Goal: Task Accomplishment & Management: Use online tool/utility

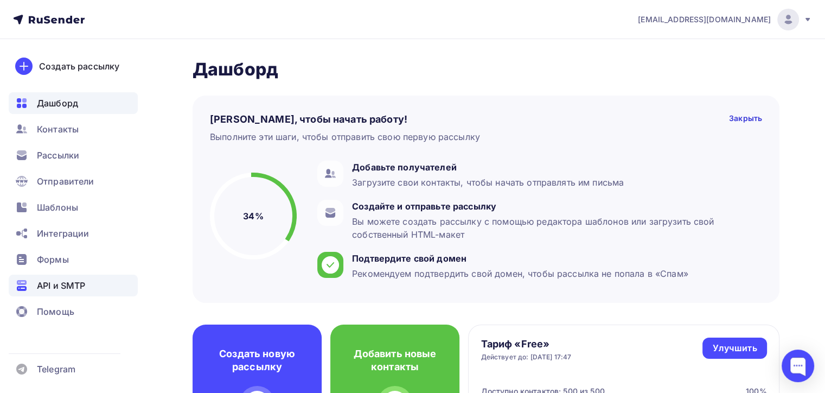
click at [67, 287] on span "API и SMTP" at bounding box center [61, 285] width 48 height 13
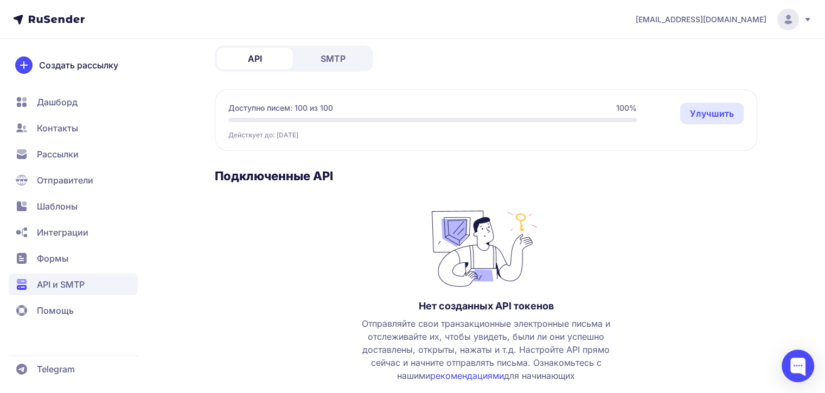
scroll to position [119, 0]
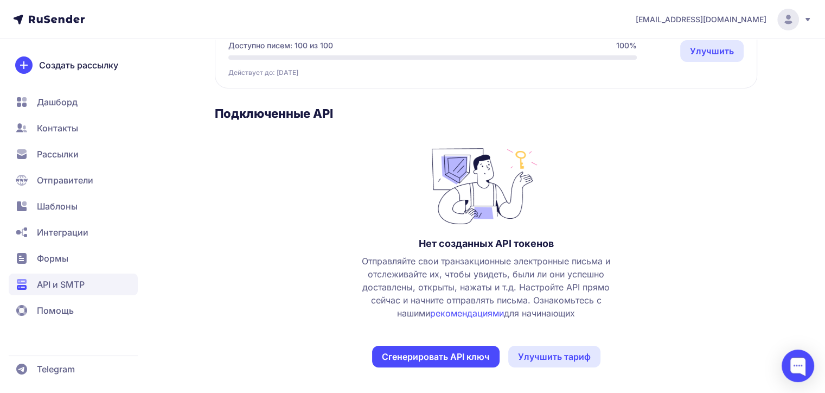
click at [68, 177] on span "Отправители" at bounding box center [65, 179] width 56 height 13
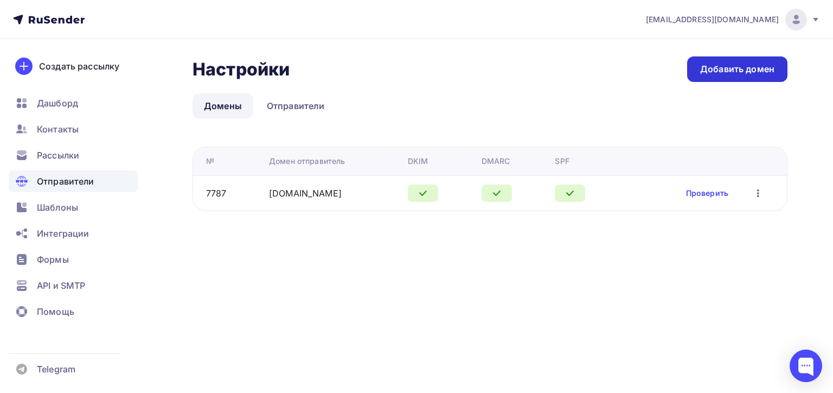
click at [717, 69] on div "Добавить домен" at bounding box center [737, 69] width 74 height 12
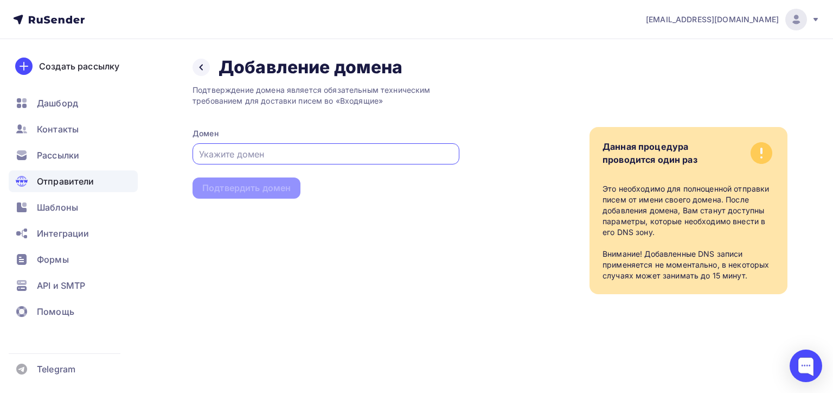
paste input "[DOMAIN_NAME]"
type input "finansoptima.ru"
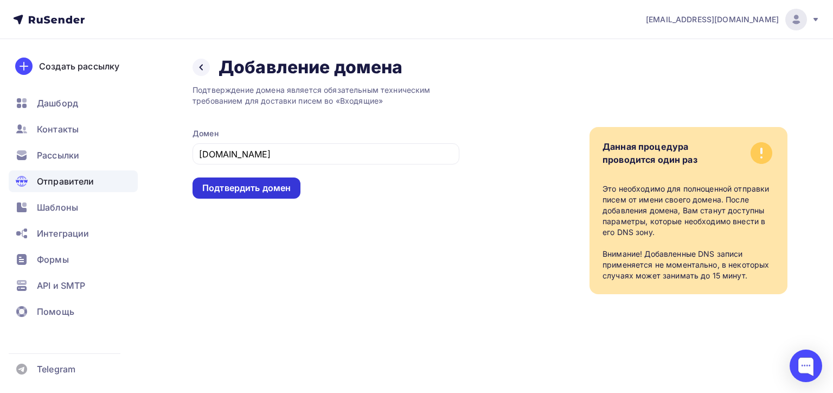
click at [235, 186] on div "Подтвердить домен" at bounding box center [246, 188] width 88 height 12
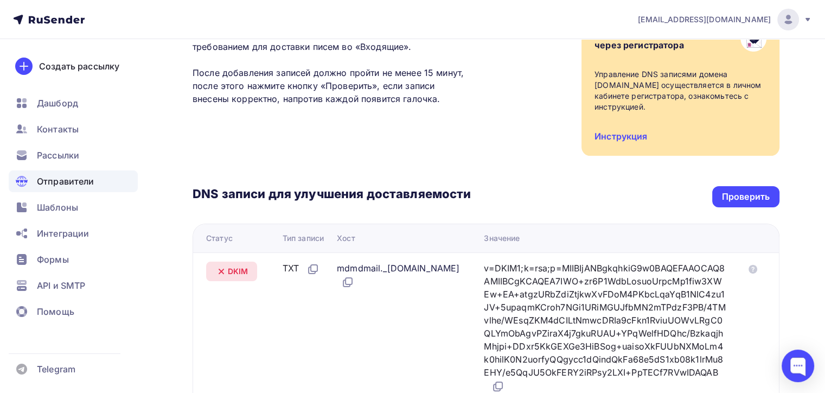
scroll to position [271, 0]
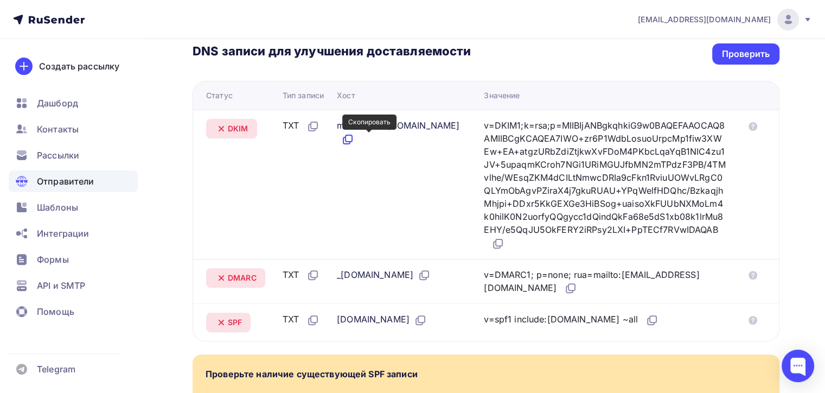
click at [354, 137] on icon at bounding box center [347, 139] width 13 height 13
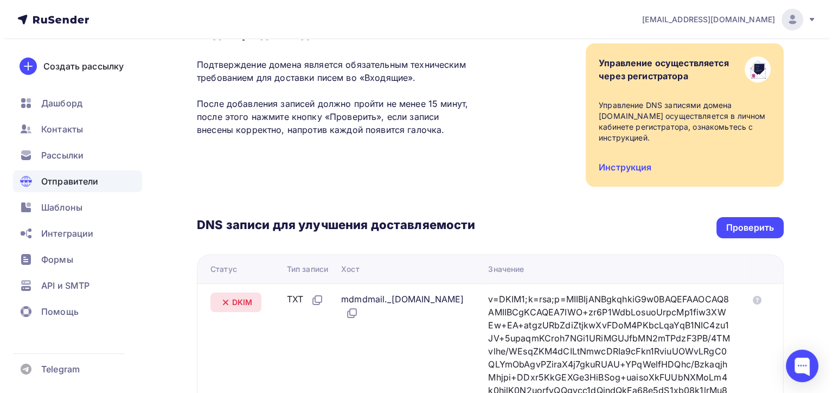
scroll to position [0, 0]
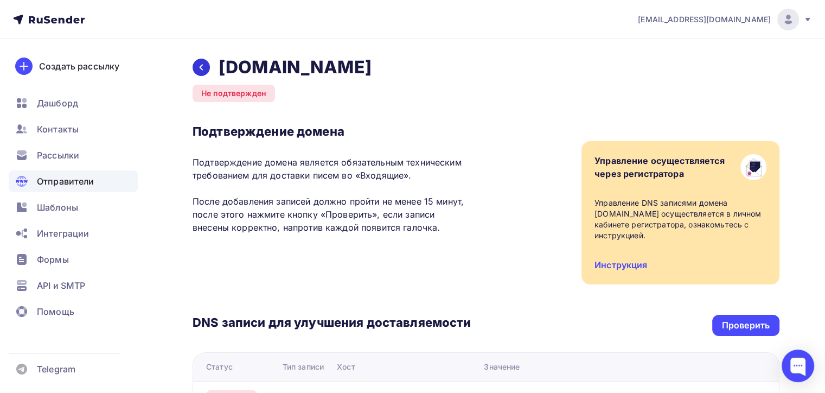
click at [206, 66] on div at bounding box center [200, 67] width 17 height 17
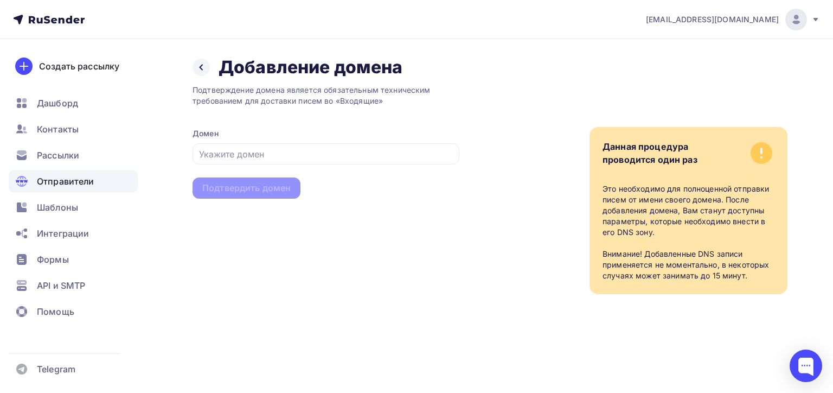
click at [65, 178] on span "Отправители" at bounding box center [65, 181] width 57 height 13
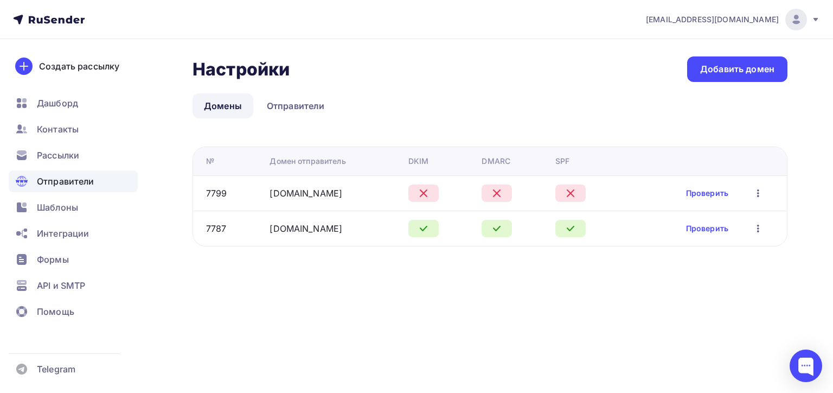
click at [759, 194] on icon "button" at bounding box center [757, 192] width 13 height 13
click at [697, 239] on div "Удалить" at bounding box center [703, 242] width 104 height 13
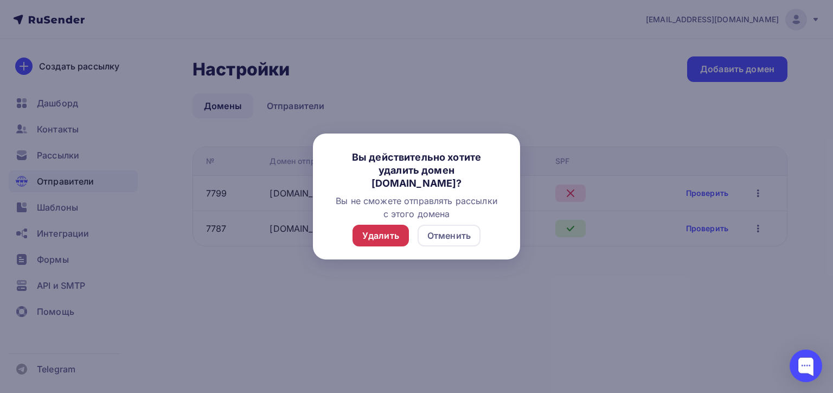
click at [386, 236] on div "Удалить" at bounding box center [380, 235] width 37 height 13
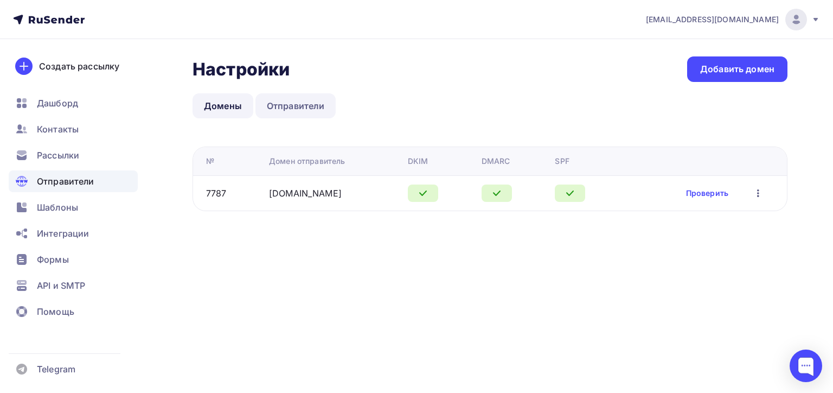
click at [310, 98] on link "Отправители" at bounding box center [295, 105] width 81 height 25
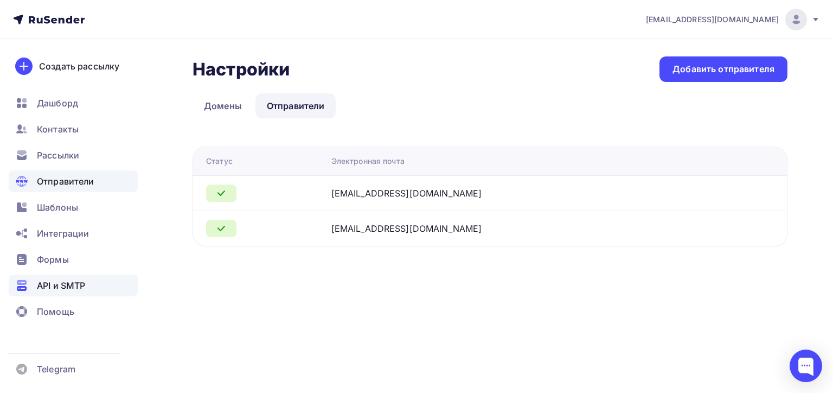
click at [69, 279] on span "API и SMTP" at bounding box center [61, 285] width 48 height 13
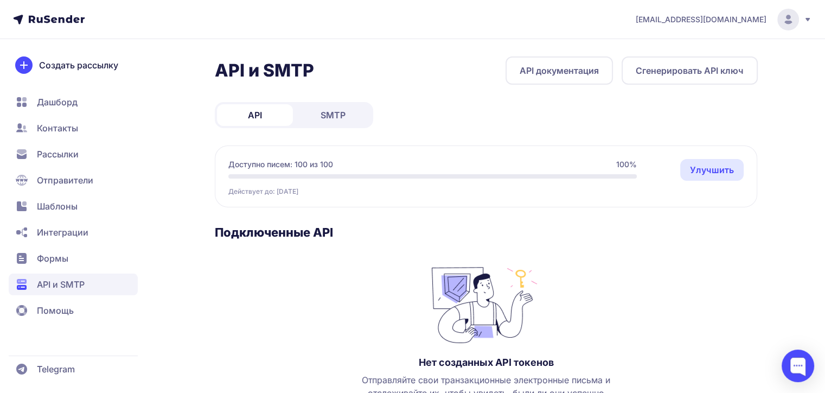
click at [337, 119] on span "SMTP" at bounding box center [332, 114] width 25 height 13
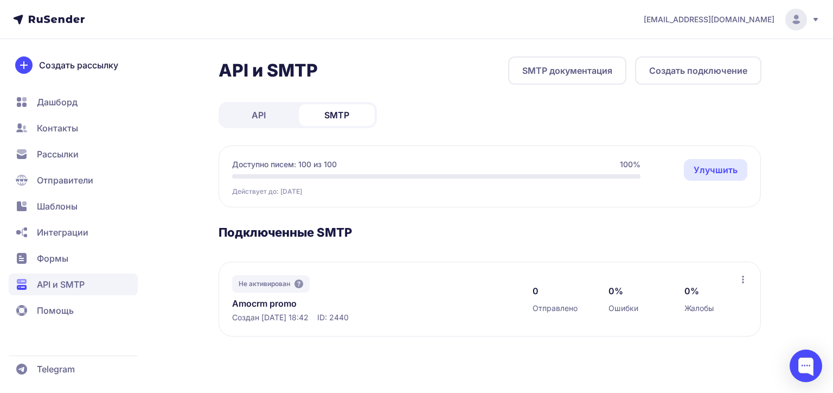
click at [281, 302] on link "Amocrm promo" at bounding box center [343, 303] width 222 height 13
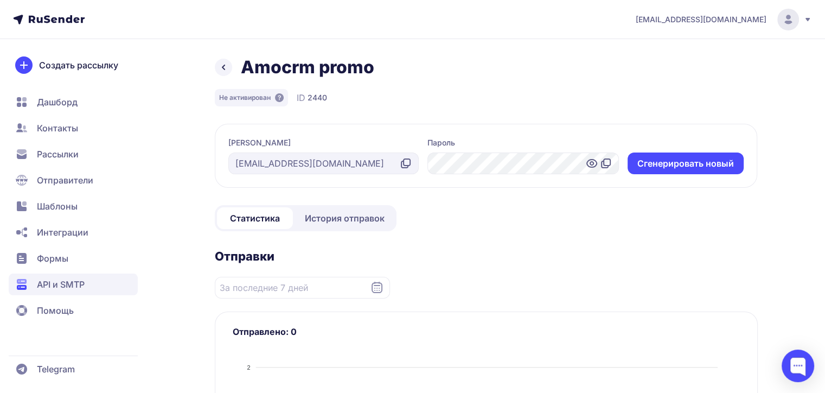
click at [216, 70] on link at bounding box center [223, 67] width 17 height 17
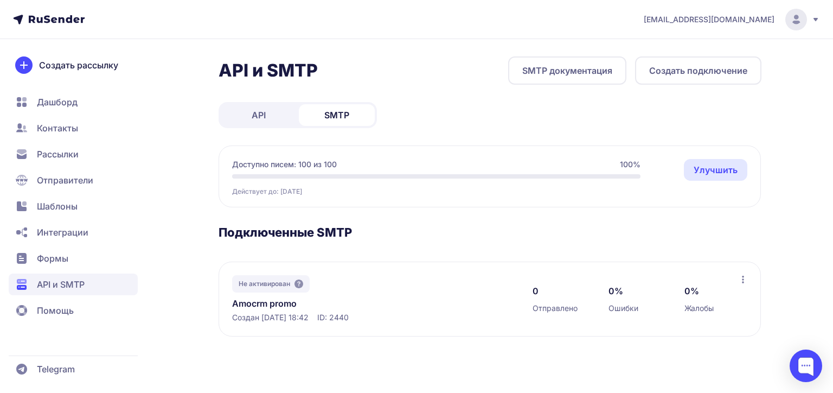
click at [533, 72] on link "SMTP документация" at bounding box center [567, 70] width 118 height 28
click at [55, 178] on span "Отправители" at bounding box center [65, 179] width 56 height 13
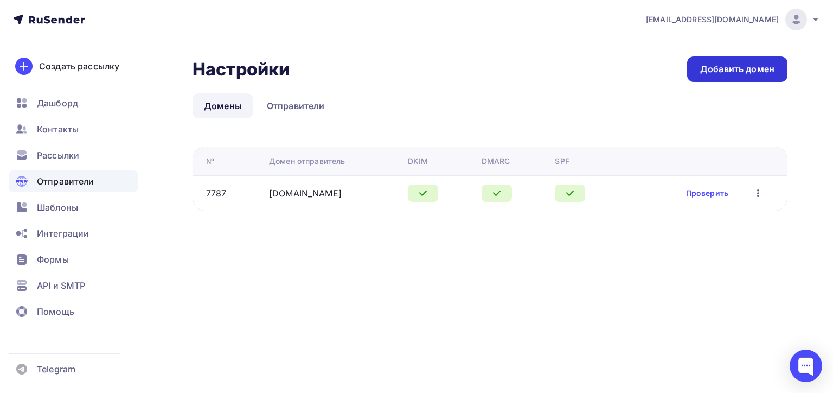
click at [733, 74] on div "Добавить домен" at bounding box center [737, 69] width 74 height 12
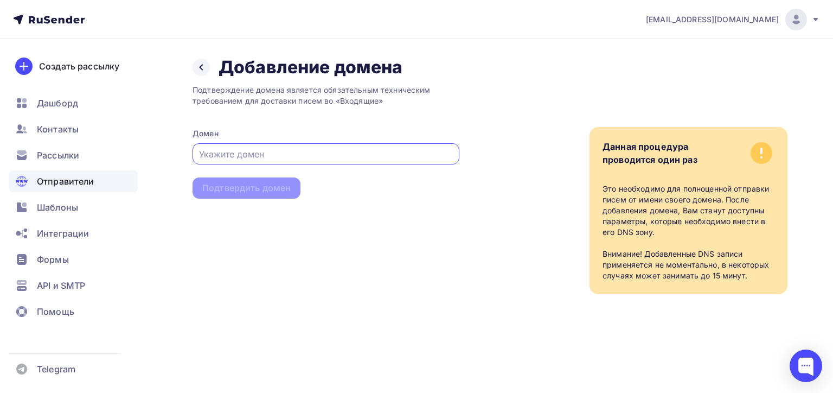
paste input "consult-buh.ru"
type input "consult-buh.ru"
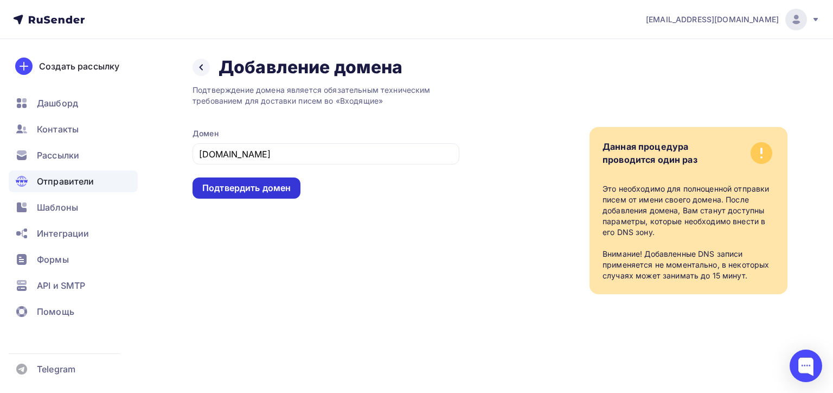
click at [234, 188] on div "Подтвердить домен" at bounding box center [246, 188] width 88 height 12
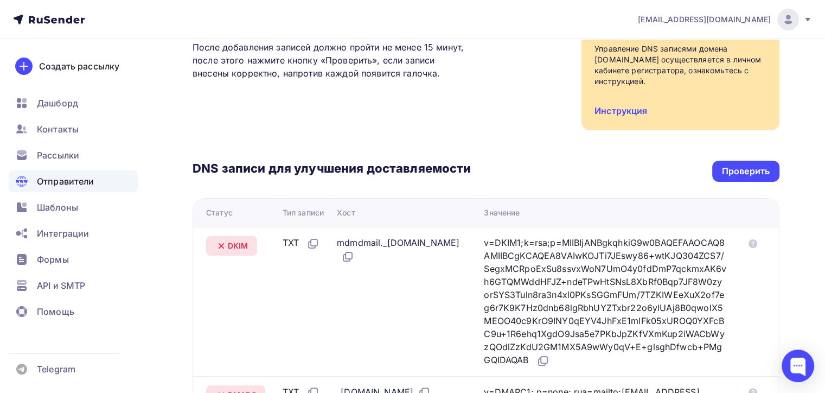
scroll to position [271, 0]
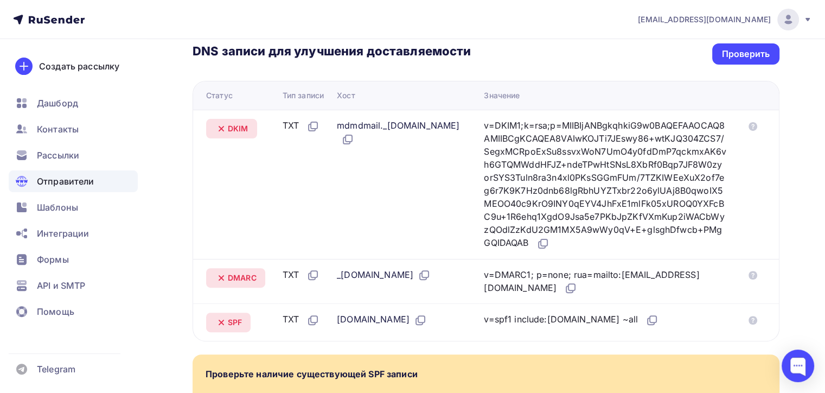
drag, startPoint x: 342, startPoint y: 114, endPoint x: 434, endPoint y: 117, distance: 92.2
click at [434, 119] on div "mdmdmail._domainkey.consult-buh.ru" at bounding box center [402, 132] width 130 height 27
copy div "mdmdmail._domainkey"
click at [549, 244] on icon at bounding box center [542, 243] width 13 height 13
drag, startPoint x: 535, startPoint y: 319, endPoint x: 600, endPoint y: 321, distance: 65.1
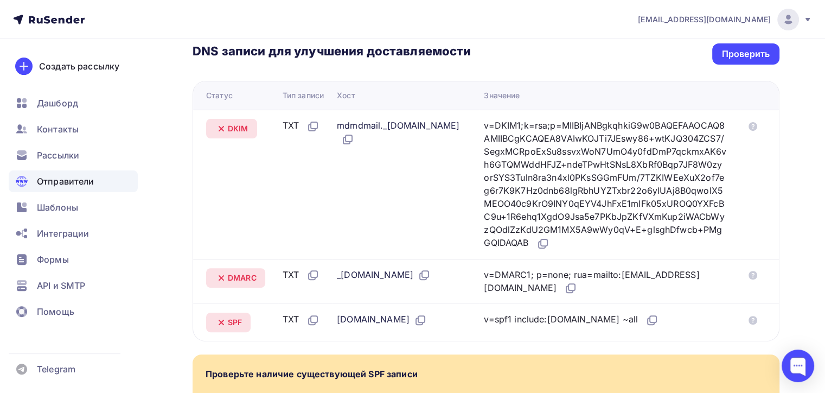
click at [600, 321] on div "v=spf1 include:rsndr.ru ~all" at bounding box center [571, 319] width 175 height 14
copy div "include:rsndr.ru"
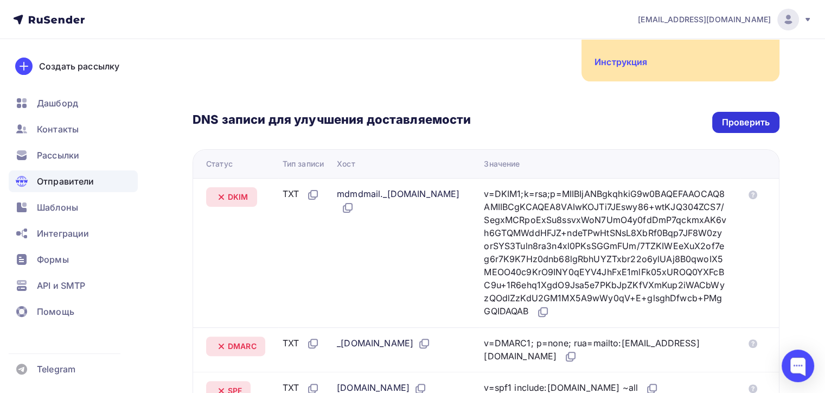
scroll to position [163, 0]
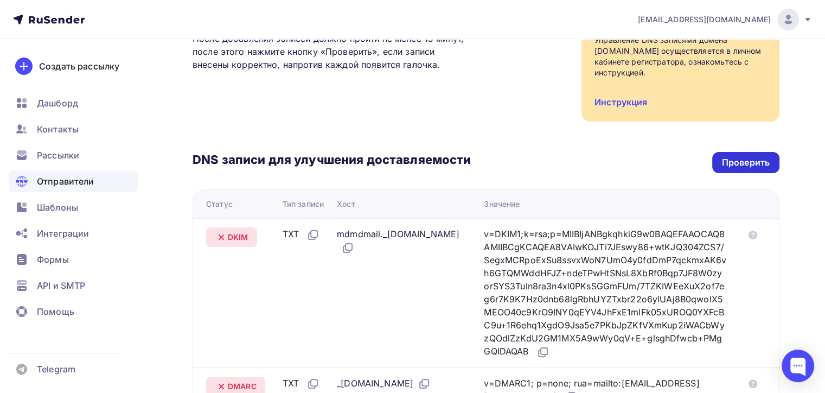
click at [746, 156] on div "Проверить" at bounding box center [746, 162] width 48 height 12
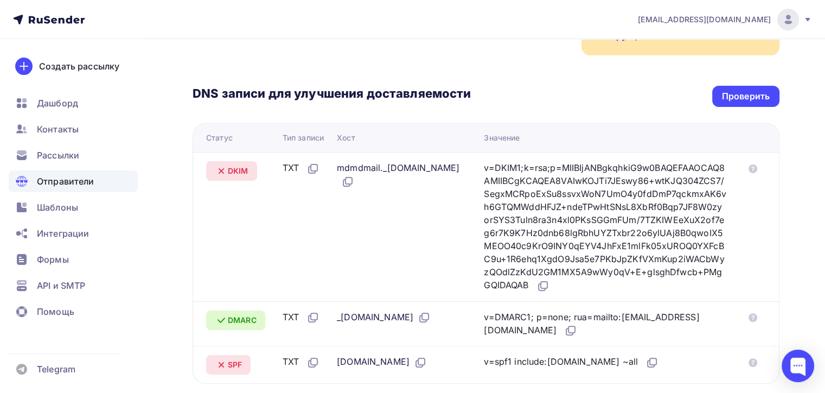
scroll to position [141, 0]
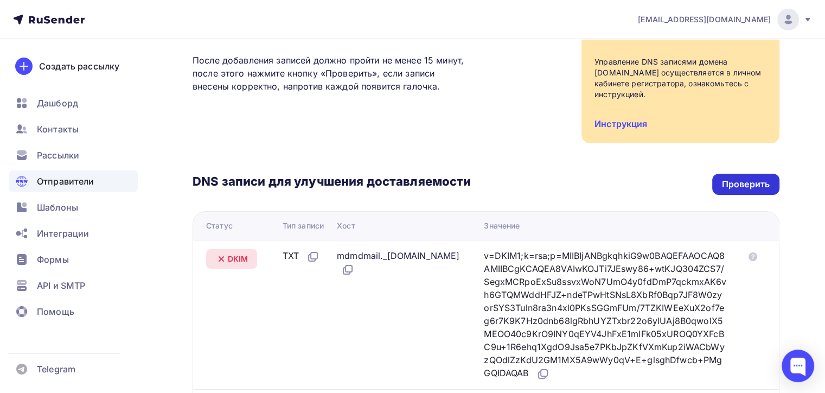
click at [739, 178] on div "Проверить" at bounding box center [746, 184] width 48 height 12
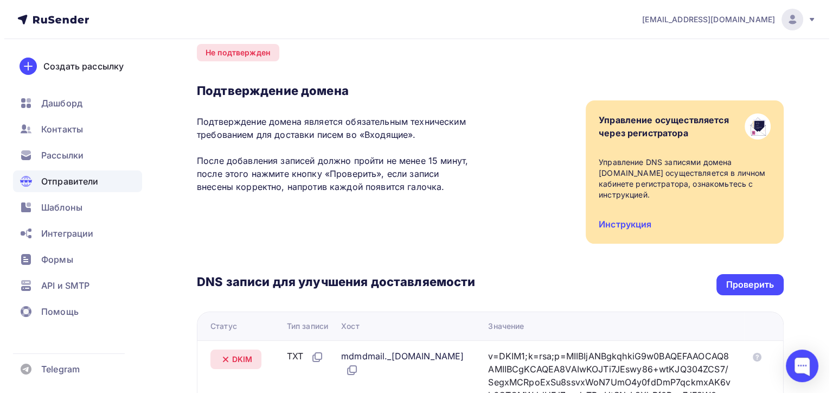
scroll to position [0, 0]
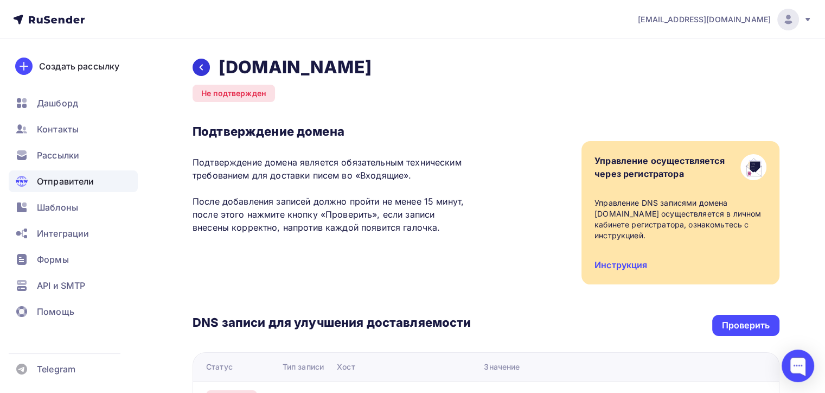
click at [205, 63] on icon at bounding box center [201, 67] width 9 height 9
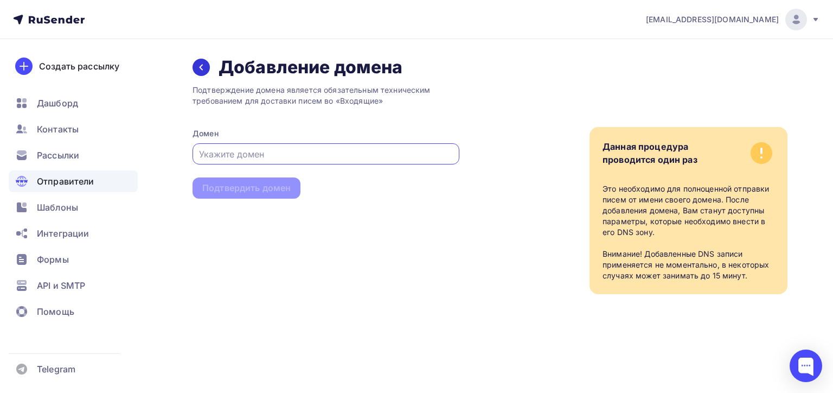
click at [202, 65] on icon at bounding box center [201, 68] width 3 height 6
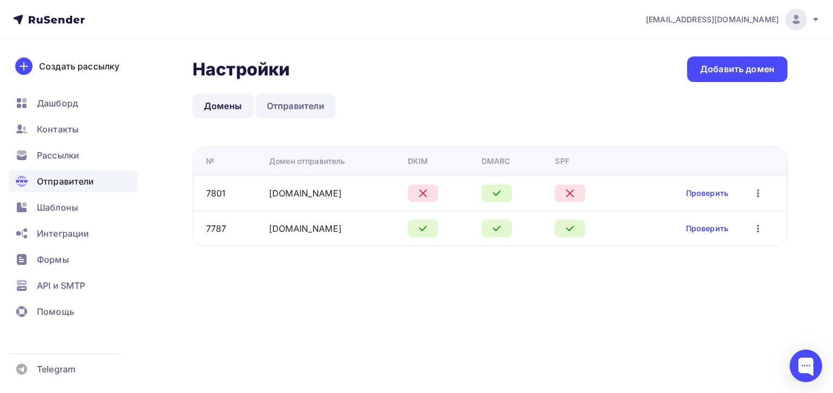
click at [304, 102] on link "Отправители" at bounding box center [295, 105] width 81 height 25
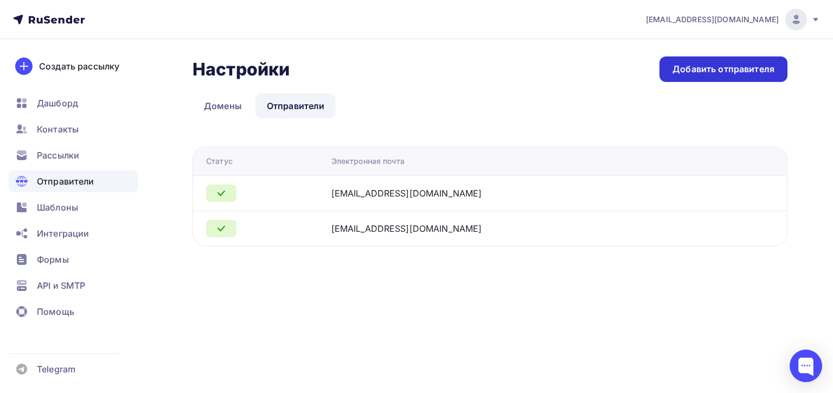
click at [690, 71] on div "Добавить отправителя" at bounding box center [723, 69] width 102 height 12
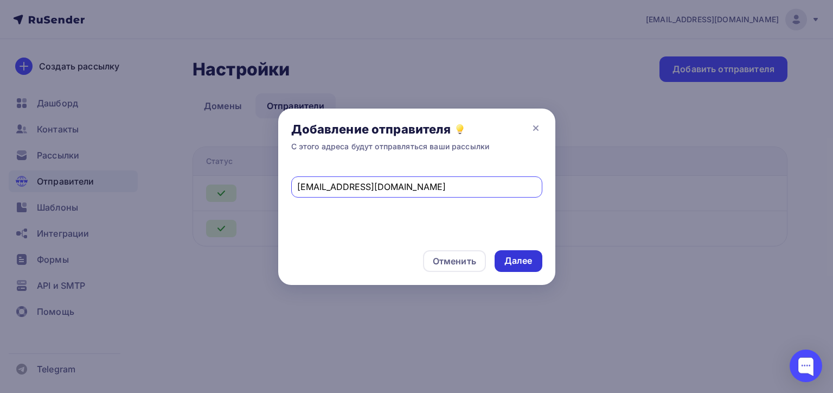
type input "[EMAIL_ADDRESS][DOMAIN_NAME]"
click at [524, 263] on div "Далее" at bounding box center [518, 260] width 28 height 12
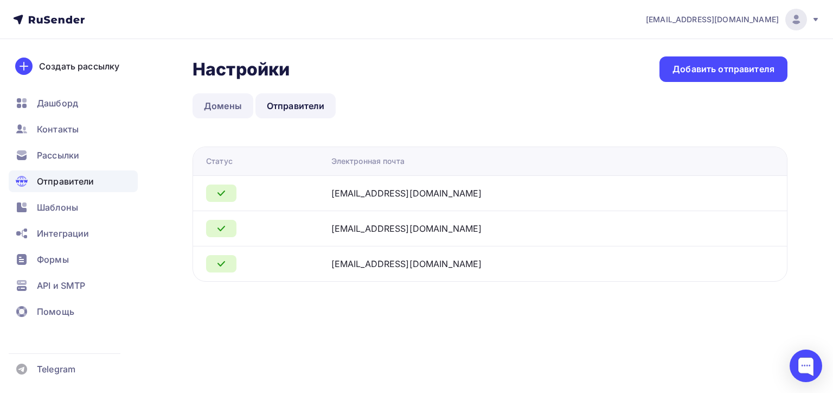
click at [221, 108] on link "Домены" at bounding box center [222, 105] width 61 height 25
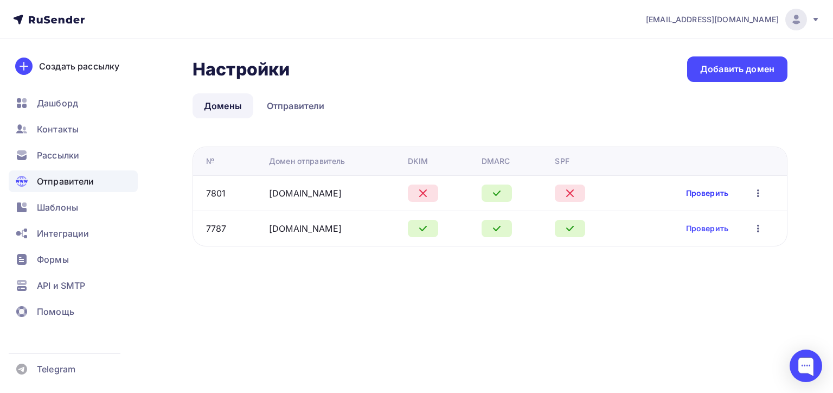
click at [708, 190] on link "Проверить" at bounding box center [707, 193] width 42 height 11
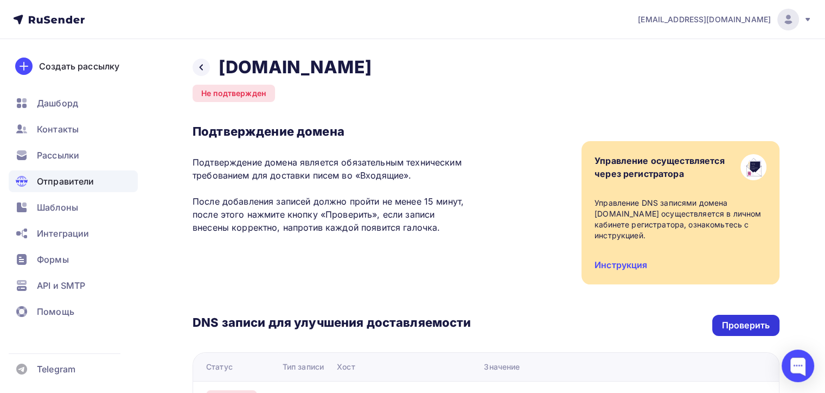
click at [756, 319] on div "Проверить" at bounding box center [746, 325] width 48 height 12
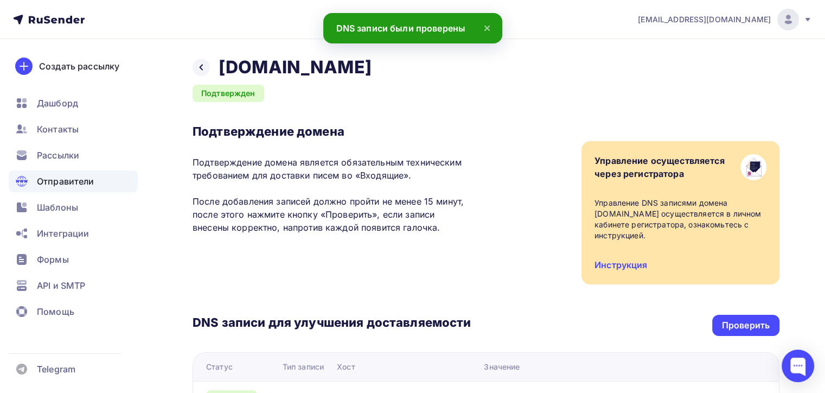
drag, startPoint x: 204, startPoint y: 66, endPoint x: 209, endPoint y: 111, distance: 45.3
click at [204, 65] on icon at bounding box center [201, 67] width 9 height 9
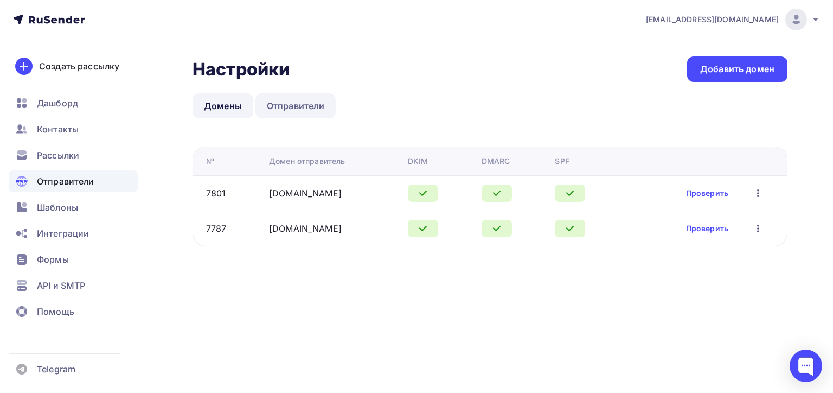
click at [280, 102] on link "Отправители" at bounding box center [295, 105] width 81 height 25
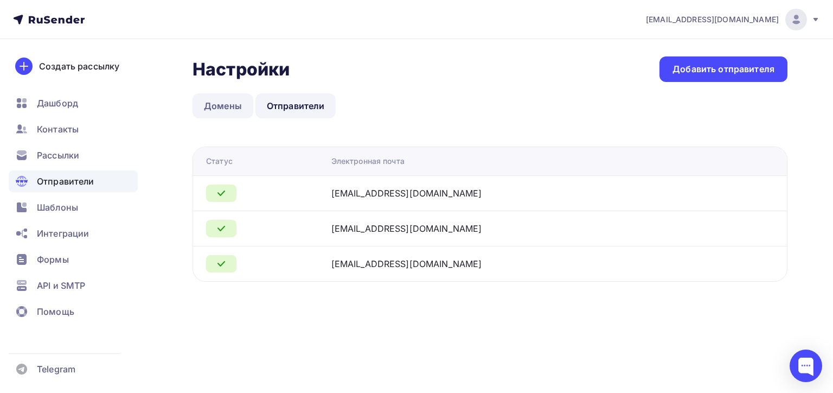
click at [214, 110] on link "Домены" at bounding box center [222, 105] width 61 height 25
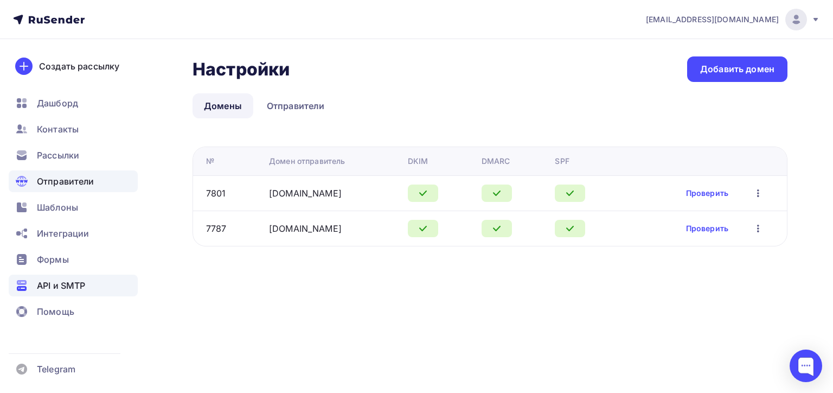
click at [55, 285] on span "API и SMTP" at bounding box center [61, 285] width 48 height 13
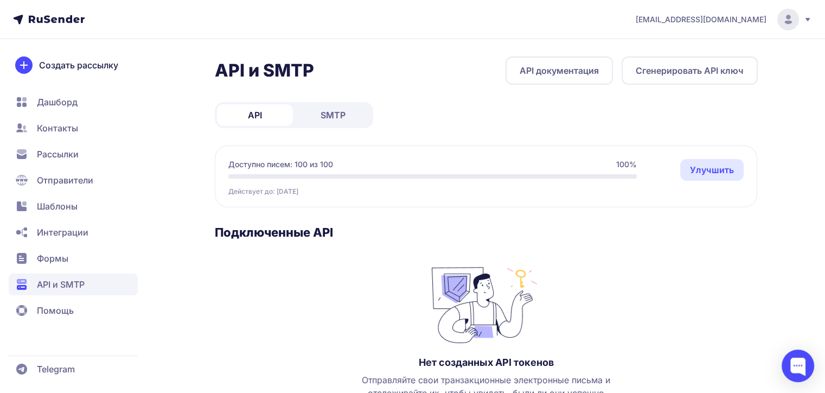
click at [351, 110] on link "SMTP" at bounding box center [333, 115] width 76 height 22
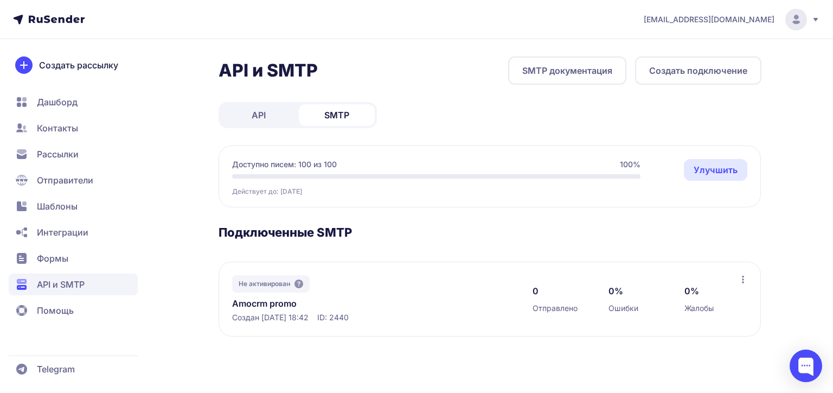
click at [692, 73] on button "Создать подключение" at bounding box center [698, 70] width 126 height 28
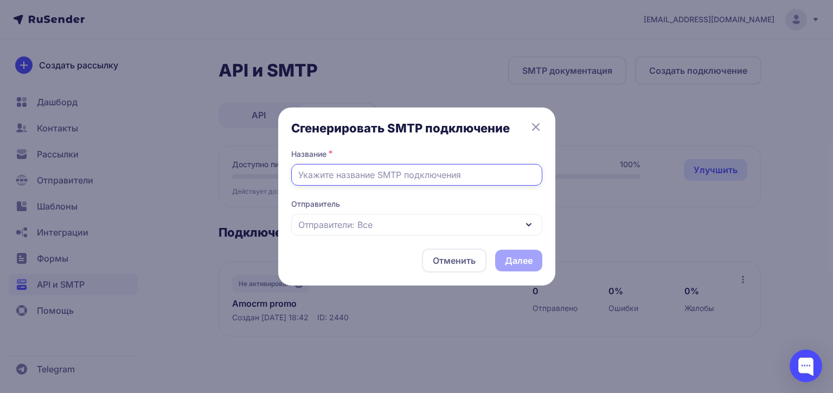
click at [356, 174] on input "text" at bounding box center [416, 175] width 251 height 22
type input "Amocrm transaction"
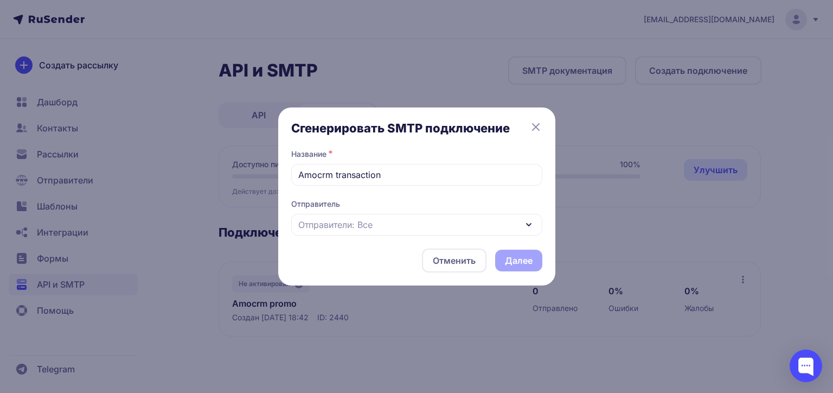
click at [324, 221] on span "Отправители: Все" at bounding box center [335, 224] width 74 height 13
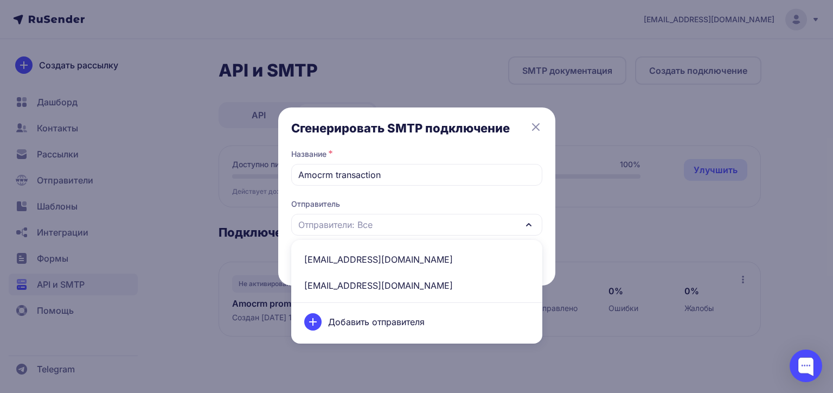
click at [352, 272] on span "[EMAIL_ADDRESS][DOMAIN_NAME]" at bounding box center [417, 285] width 238 height 26
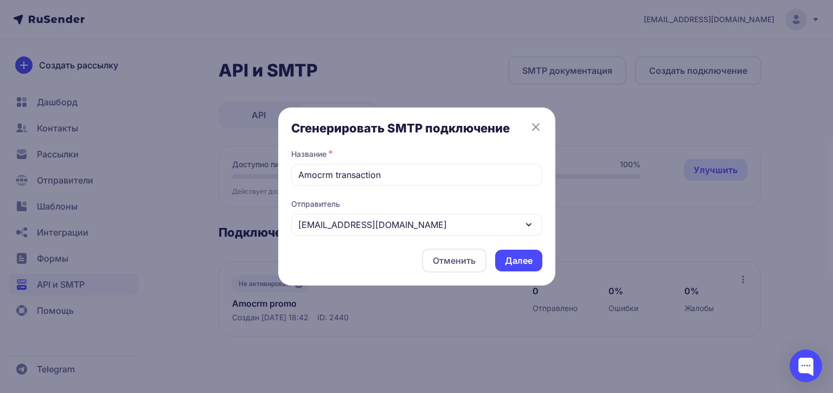
click at [524, 261] on button "Далее" at bounding box center [518, 260] width 47 height 22
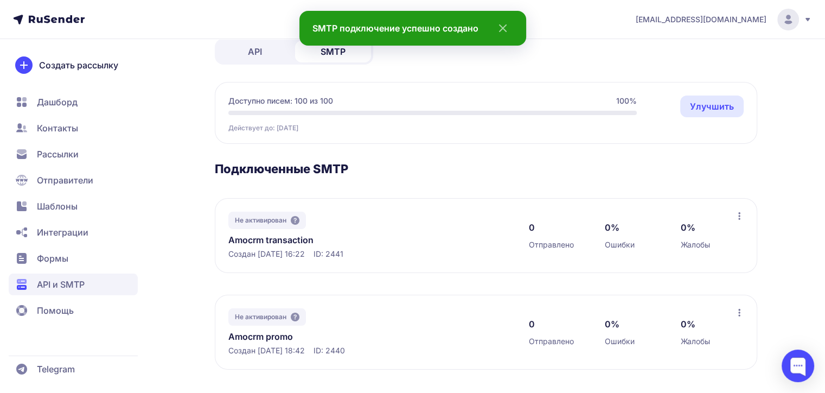
scroll to position [65, 0]
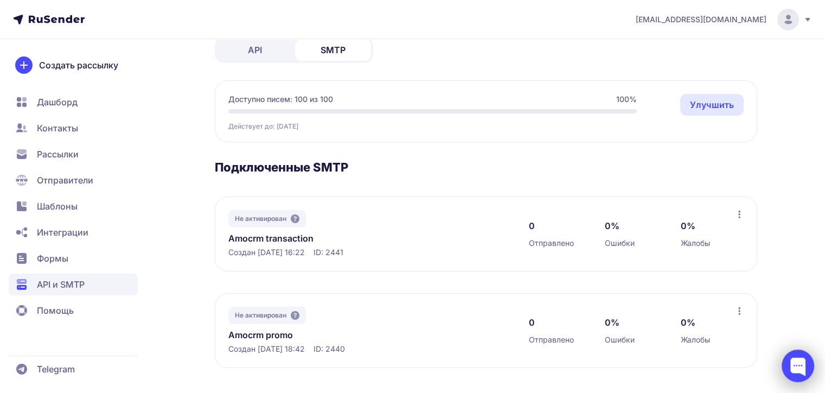
click at [789, 361] on div at bounding box center [797, 365] width 33 height 33
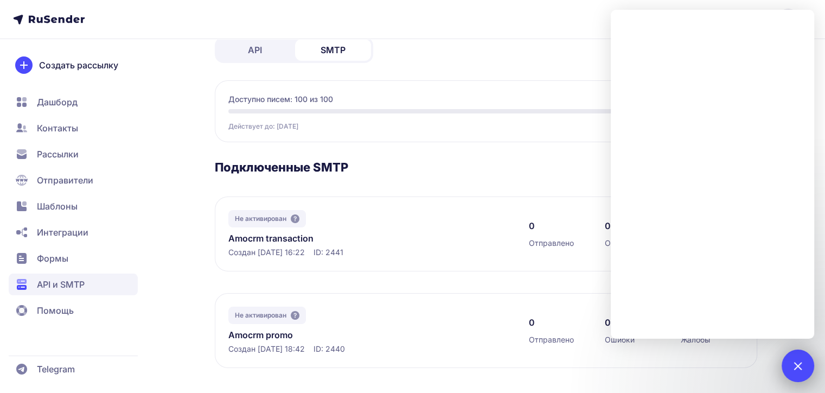
click at [794, 366] on div at bounding box center [797, 365] width 15 height 15
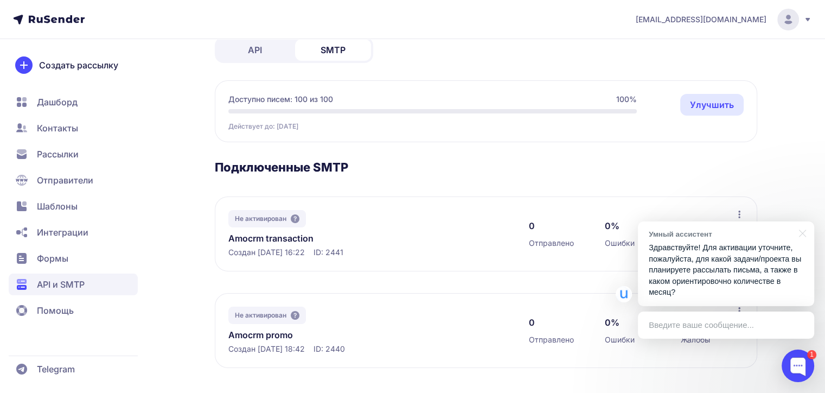
click at [735, 325] on div "Введите ваше сообщение..." at bounding box center [726, 324] width 176 height 27
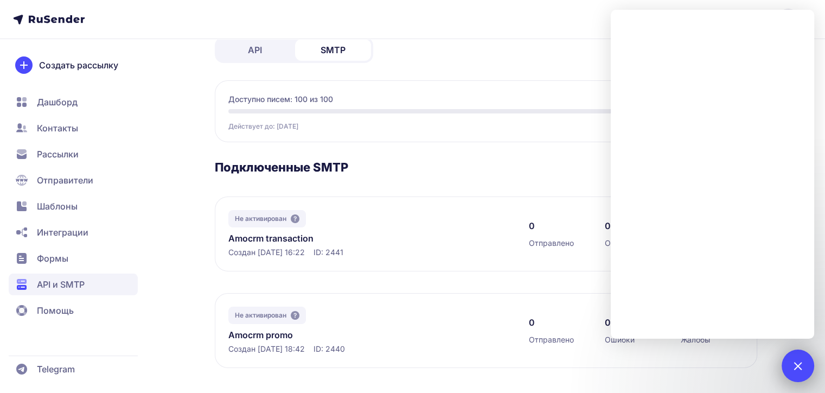
click at [798, 360] on div at bounding box center [797, 365] width 15 height 15
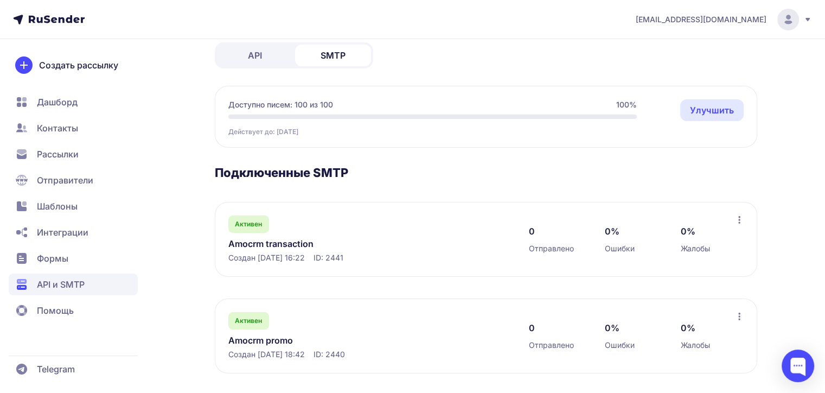
scroll to position [65, 0]
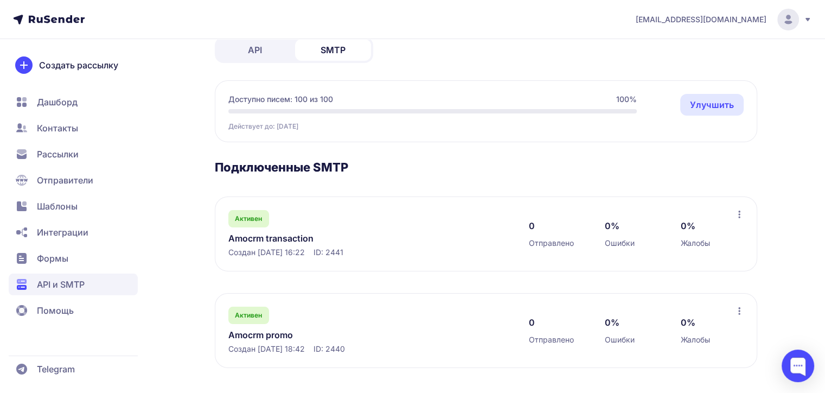
click at [263, 232] on link "Amocrm transaction" at bounding box center [339, 237] width 222 height 13
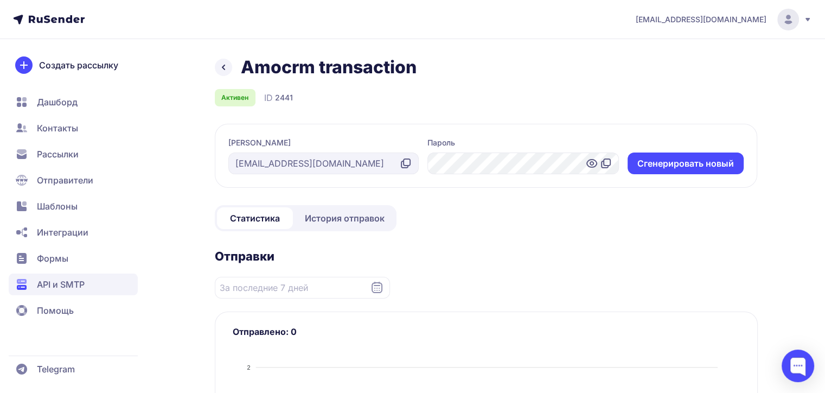
drag, startPoint x: 259, startPoint y: 163, endPoint x: 321, endPoint y: 162, distance: 61.8
click at [321, 161] on div "[EMAIL_ADDRESS][DOMAIN_NAME]" at bounding box center [323, 163] width 191 height 22
drag, startPoint x: 303, startPoint y: 167, endPoint x: 262, endPoint y: 165, distance: 40.7
click at [262, 165] on div "info@consult-buh.ru" at bounding box center [323, 163] width 191 height 22
click at [407, 163] on icon at bounding box center [405, 163] width 13 height 13
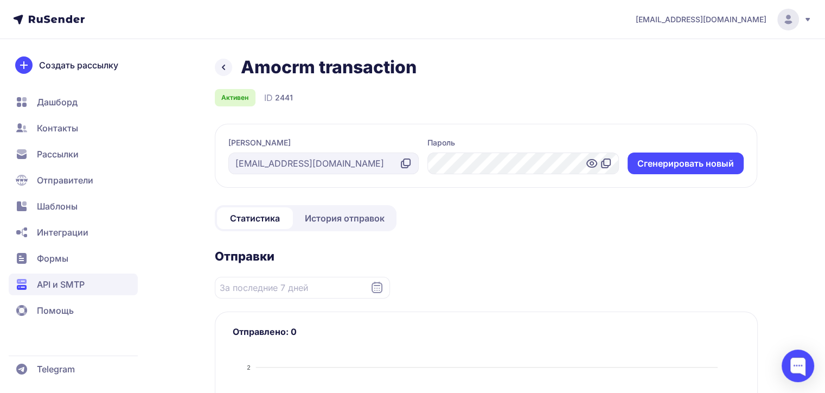
click at [405, 160] on icon at bounding box center [405, 163] width 13 height 13
click at [605, 160] on icon at bounding box center [605, 163] width 13 height 13
click at [229, 65] on link at bounding box center [223, 67] width 17 height 17
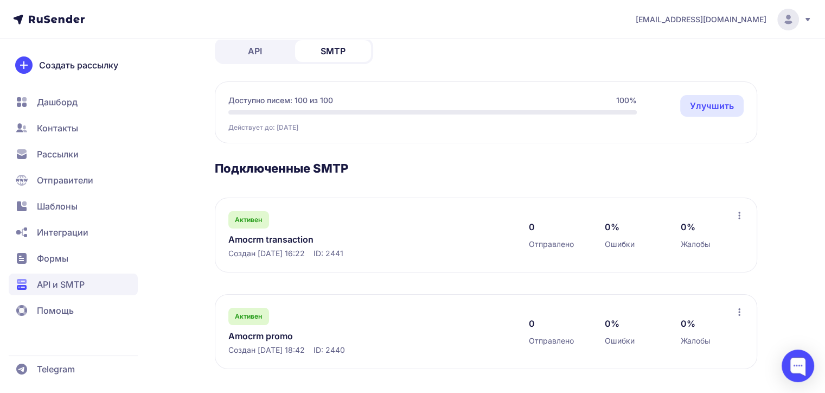
scroll to position [65, 0]
click at [278, 331] on link "Amocrm promo" at bounding box center [339, 334] width 222 height 13
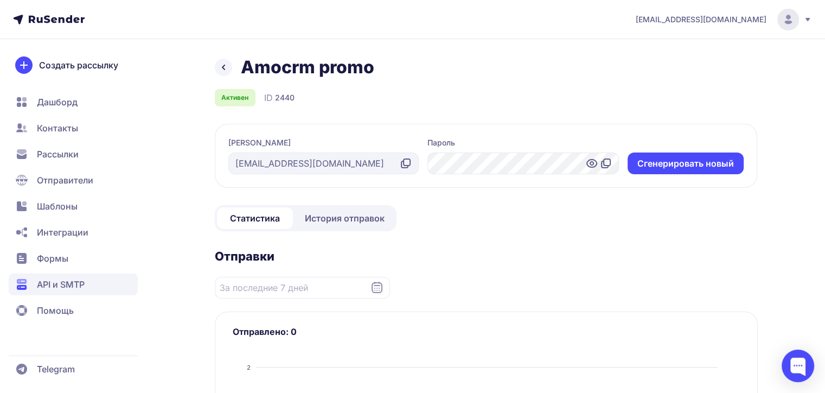
click at [403, 162] on icon at bounding box center [405, 163] width 13 height 13
click at [402, 163] on icon at bounding box center [404, 164] width 7 height 7
click at [608, 163] on icon at bounding box center [605, 163] width 13 height 13
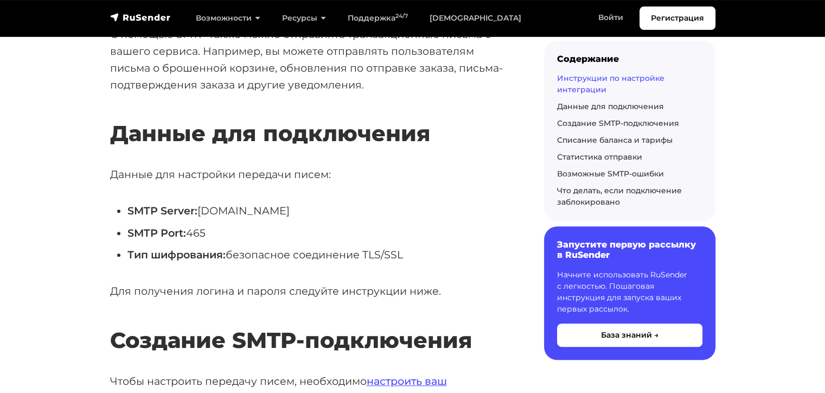
scroll to position [488, 0]
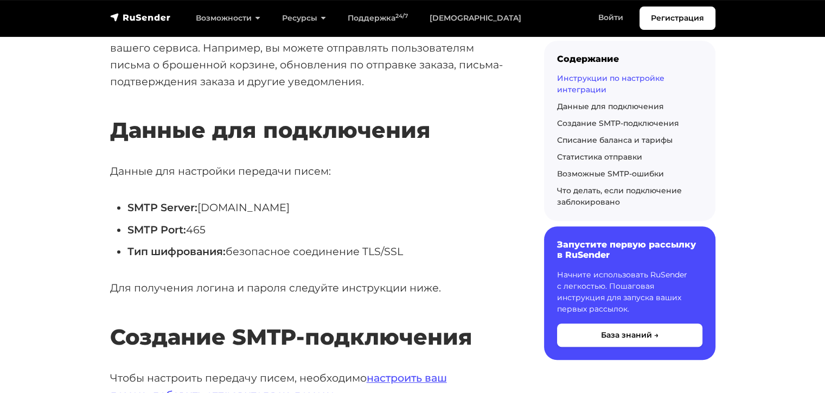
drag, startPoint x: 201, startPoint y: 207, endPoint x: 288, endPoint y: 210, distance: 87.9
click at [288, 210] on li "SMTP Server: [DOMAIN_NAME]" at bounding box center [318, 207] width 382 height 17
